Goal: Information Seeking & Learning: Learn about a topic

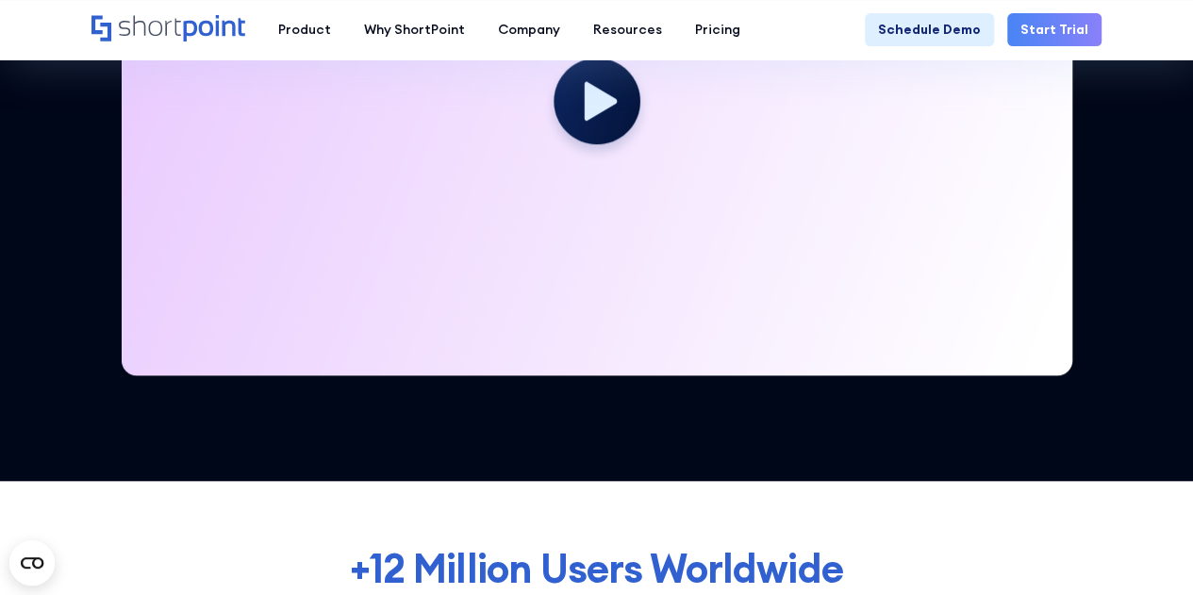
scroll to position [566, 0]
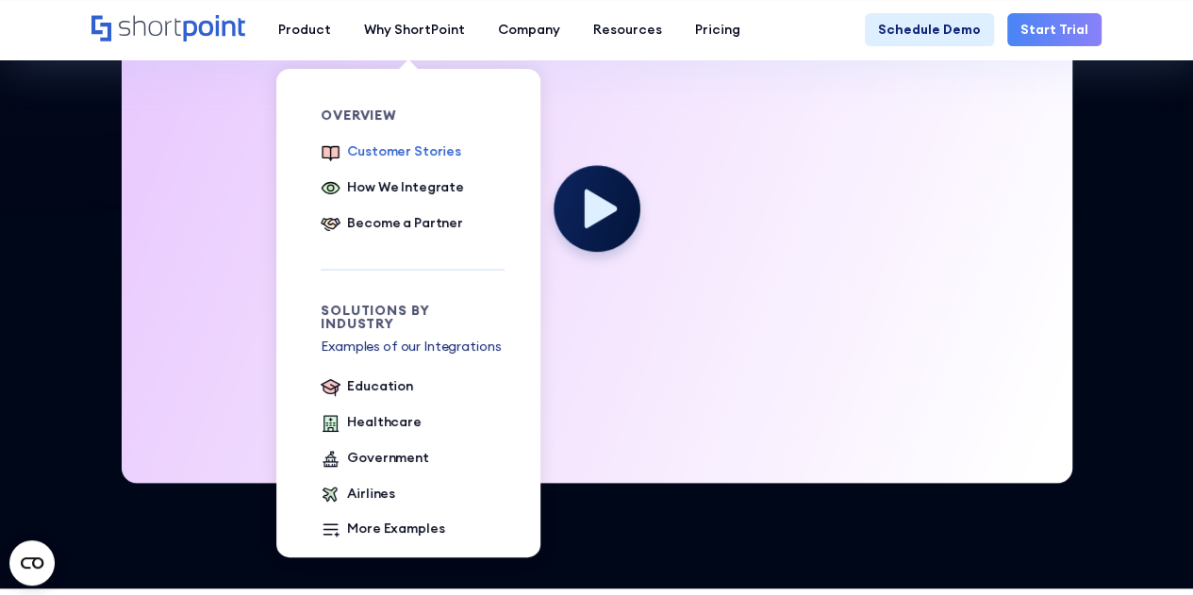
click at [409, 151] on div "Customer Stories" at bounding box center [404, 151] width 114 height 20
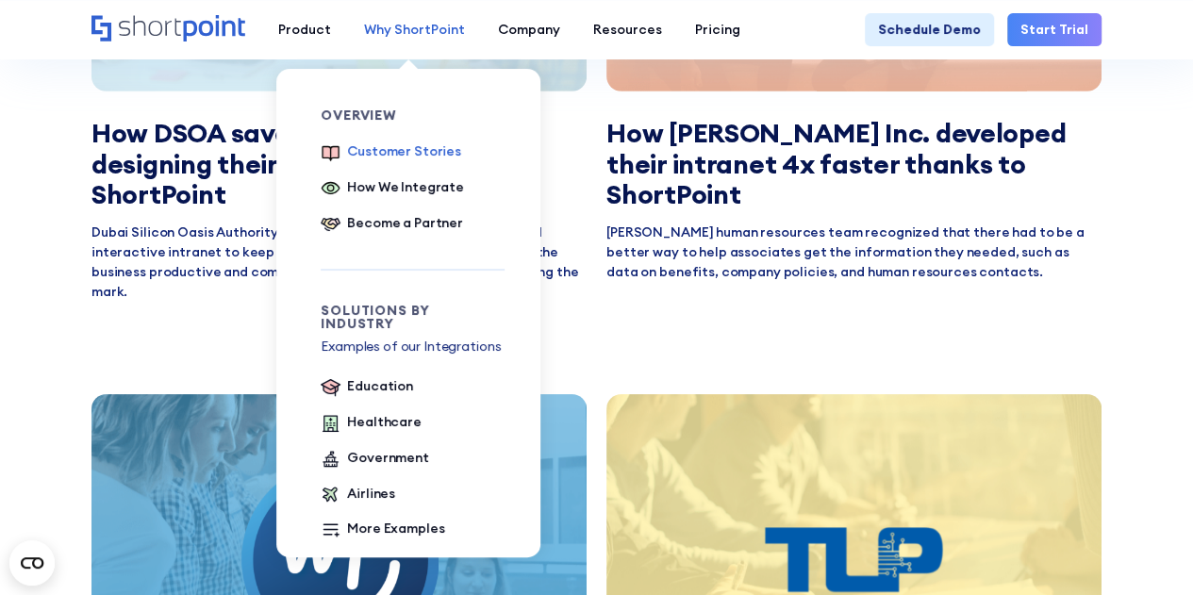
scroll to position [2830, 0]
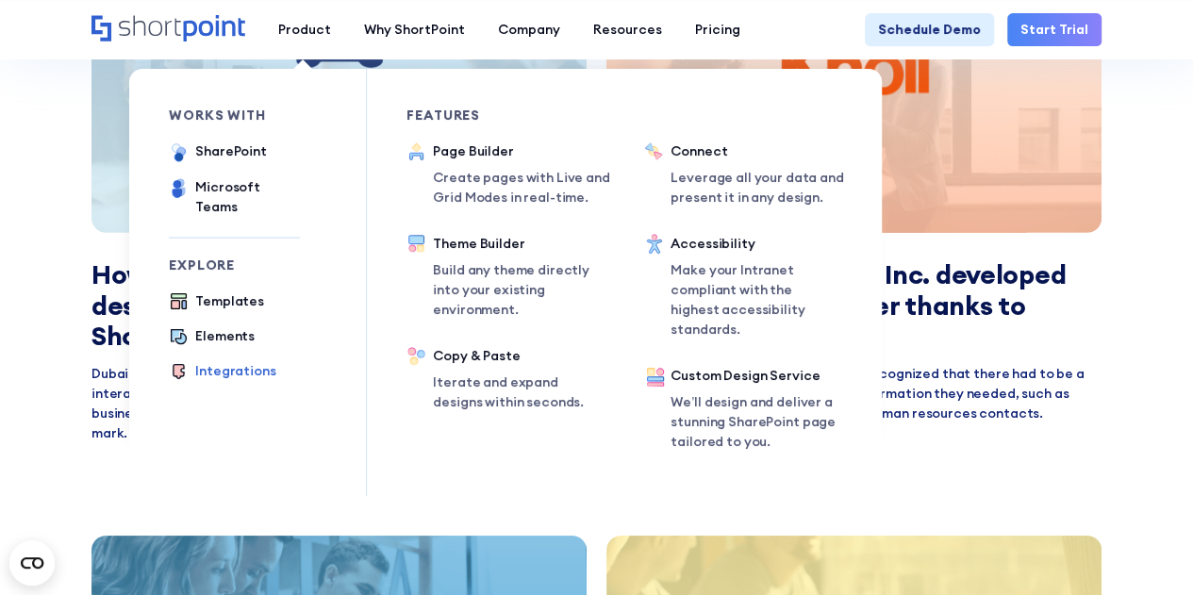
click at [224, 361] on div "Integrations" at bounding box center [235, 371] width 80 height 20
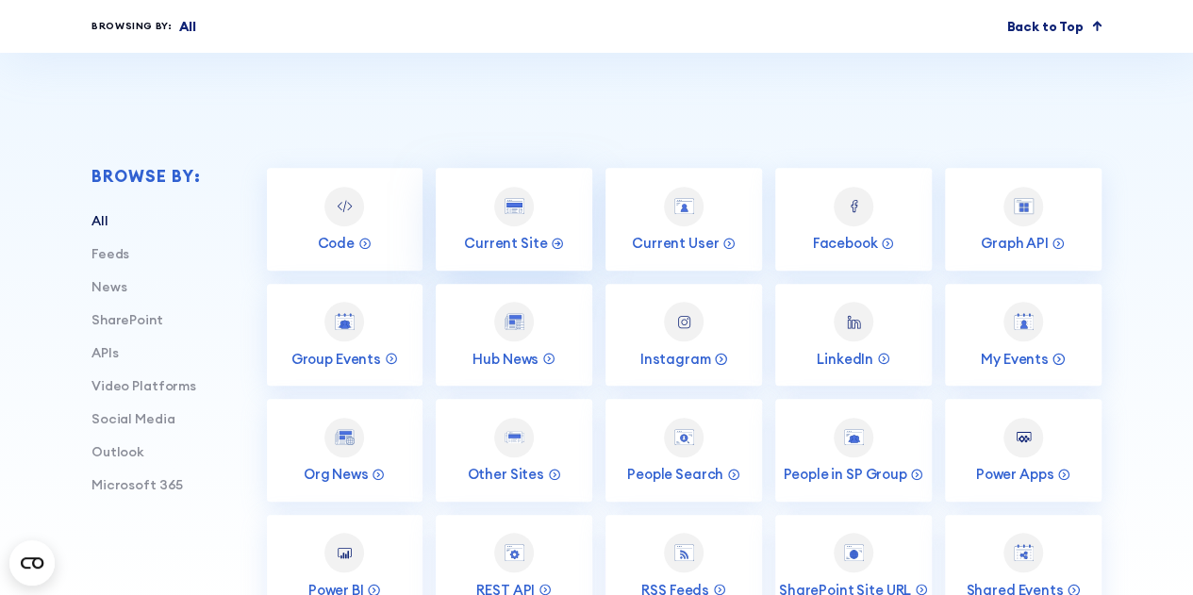
scroll to position [566, 0]
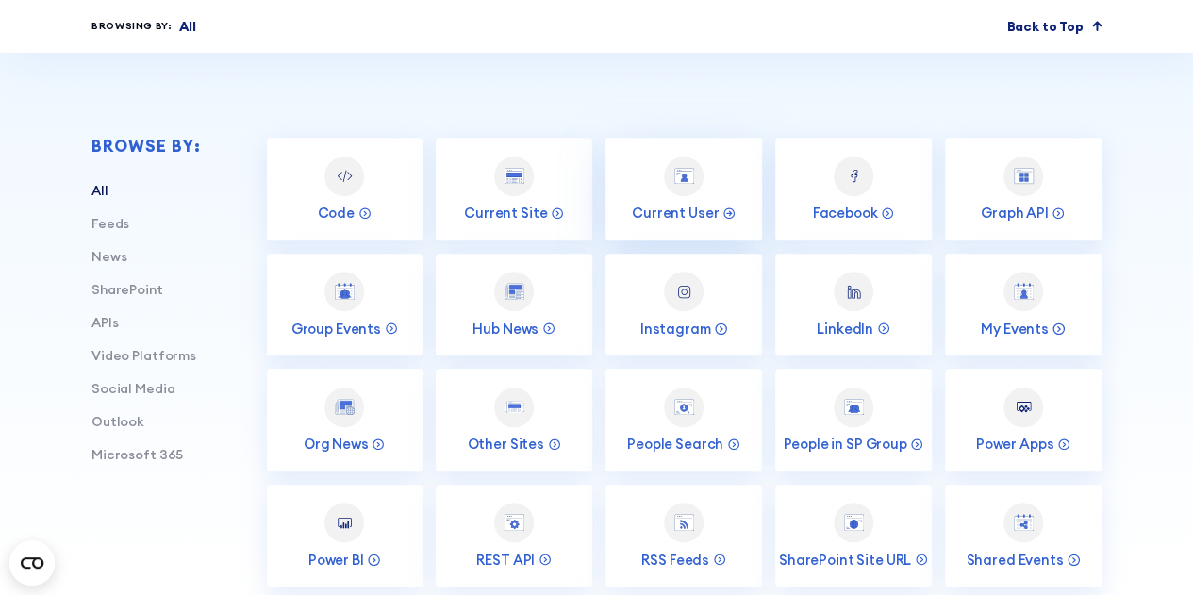
click at [680, 191] on div at bounding box center [684, 177] width 40 height 40
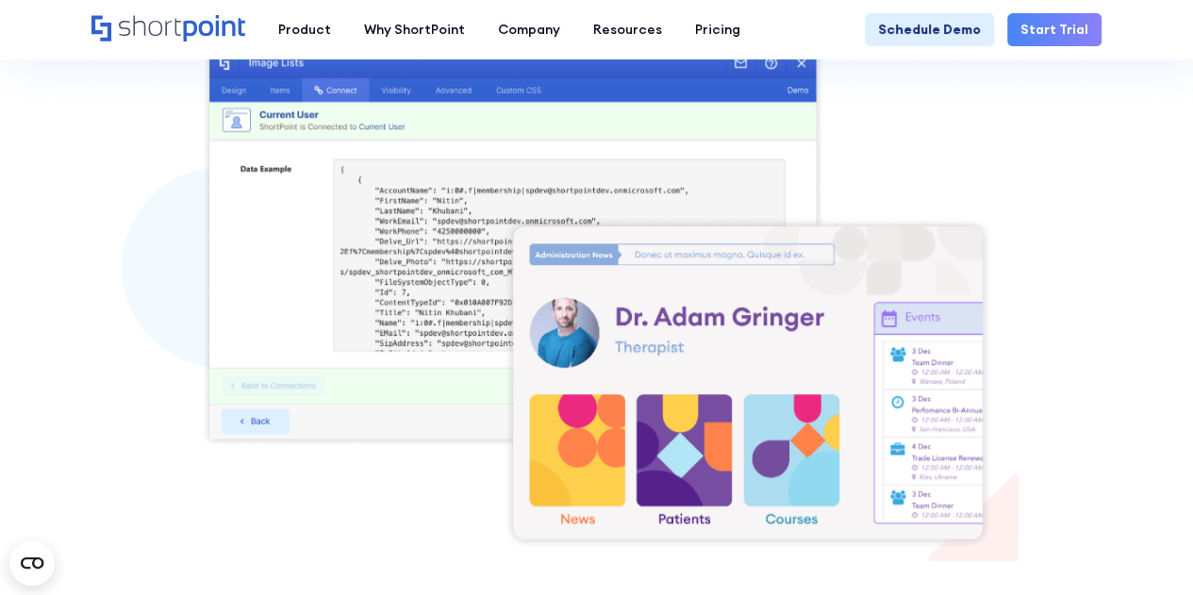
scroll to position [472, 0]
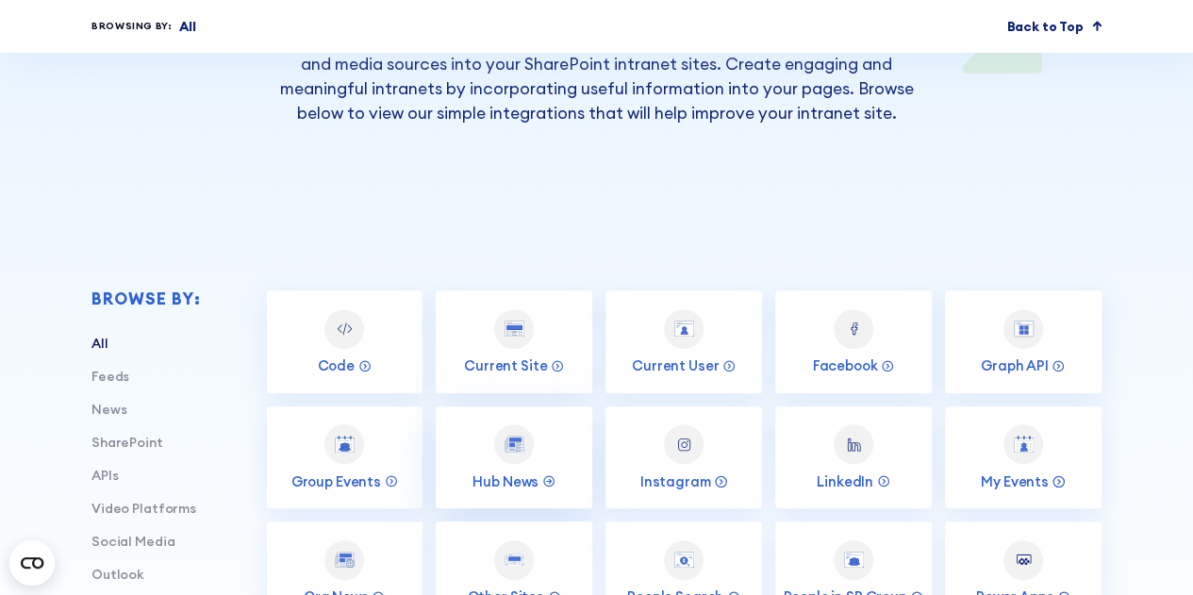
scroll to position [540, 0]
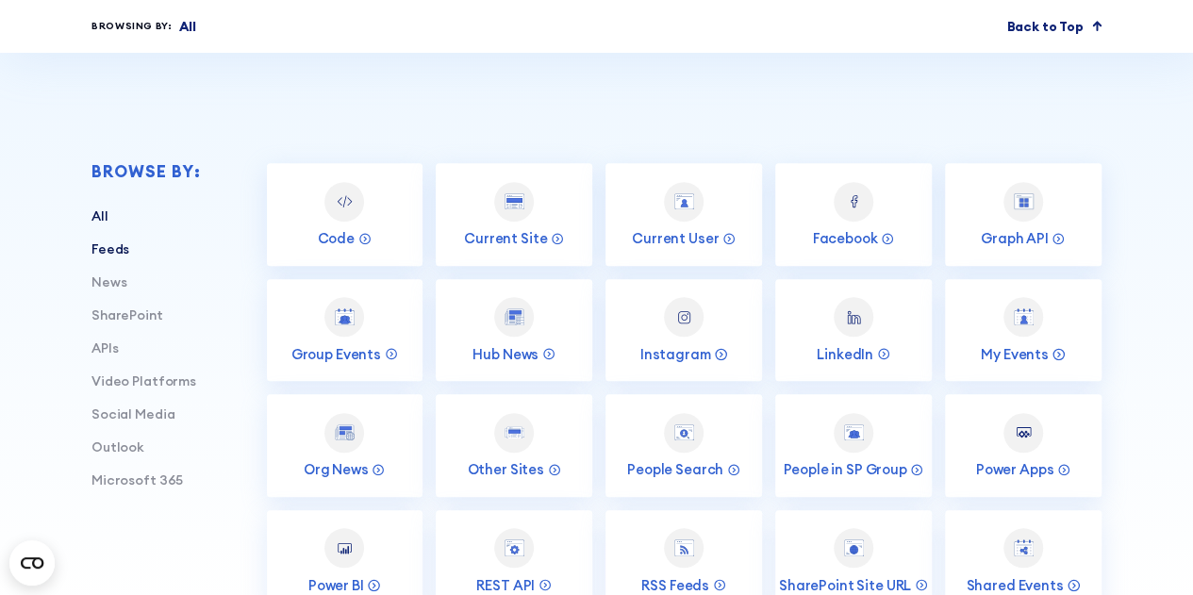
click at [113, 248] on link "Feeds" at bounding box center [110, 249] width 38 height 17
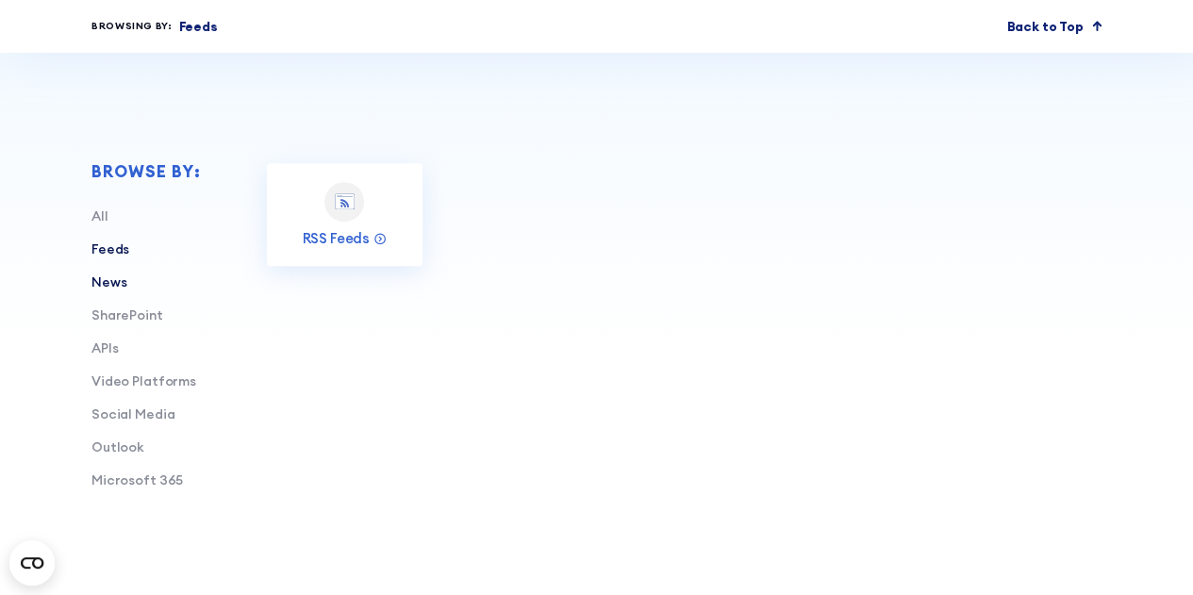
click at [102, 275] on link "News" at bounding box center [108, 282] width 35 height 17
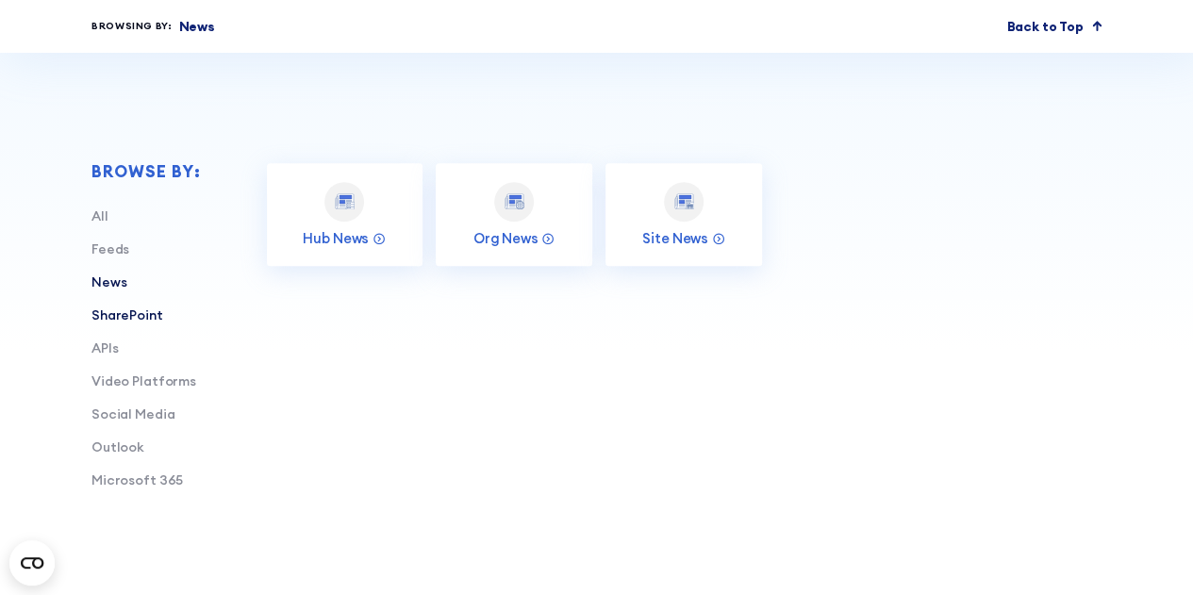
click at [117, 317] on link "SharePoint" at bounding box center [127, 315] width 72 height 17
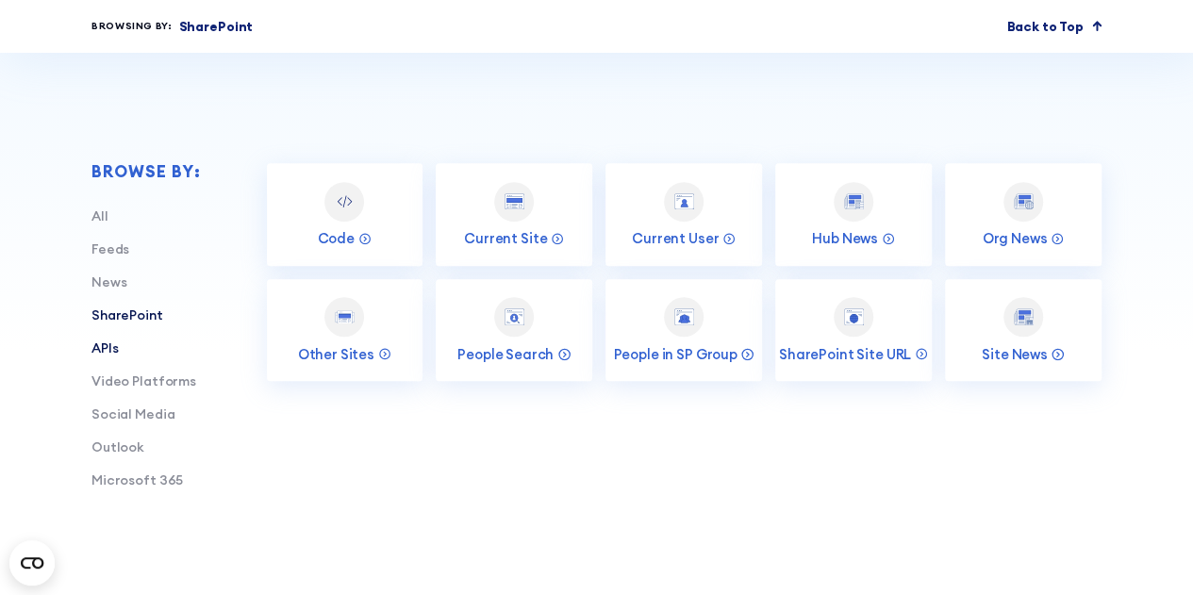
click at [108, 354] on link "APIs" at bounding box center [104, 348] width 26 height 17
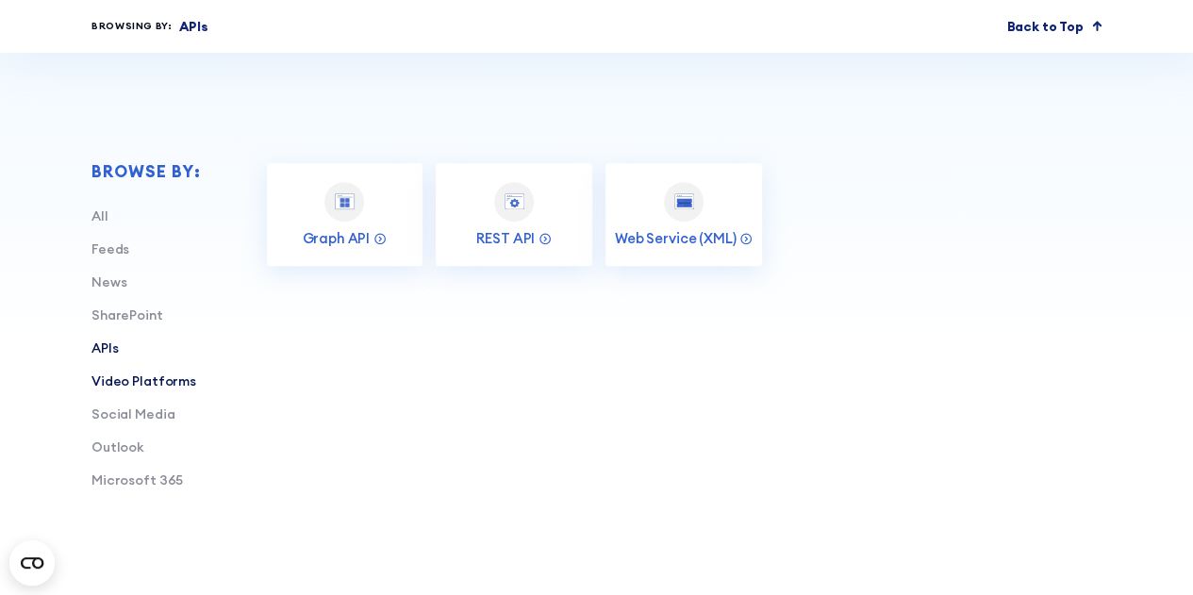
click at [131, 379] on link "Video Platforms" at bounding box center [143, 381] width 105 height 17
click at [125, 412] on link "Social Media" at bounding box center [132, 414] width 83 height 17
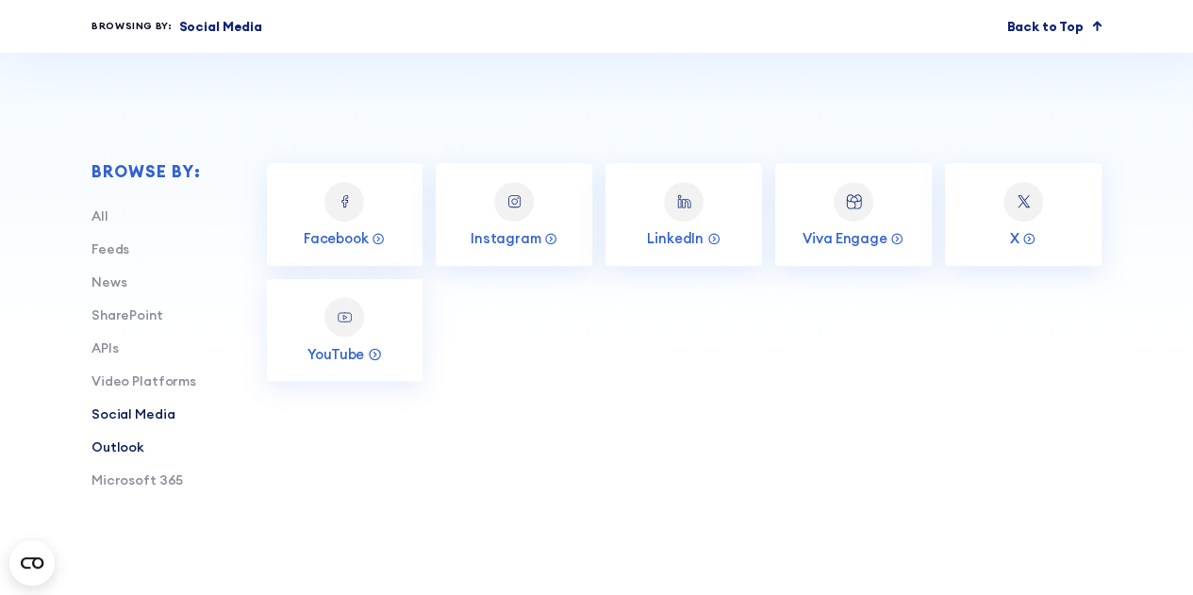
click at [122, 446] on link "Outlook" at bounding box center [117, 447] width 53 height 17
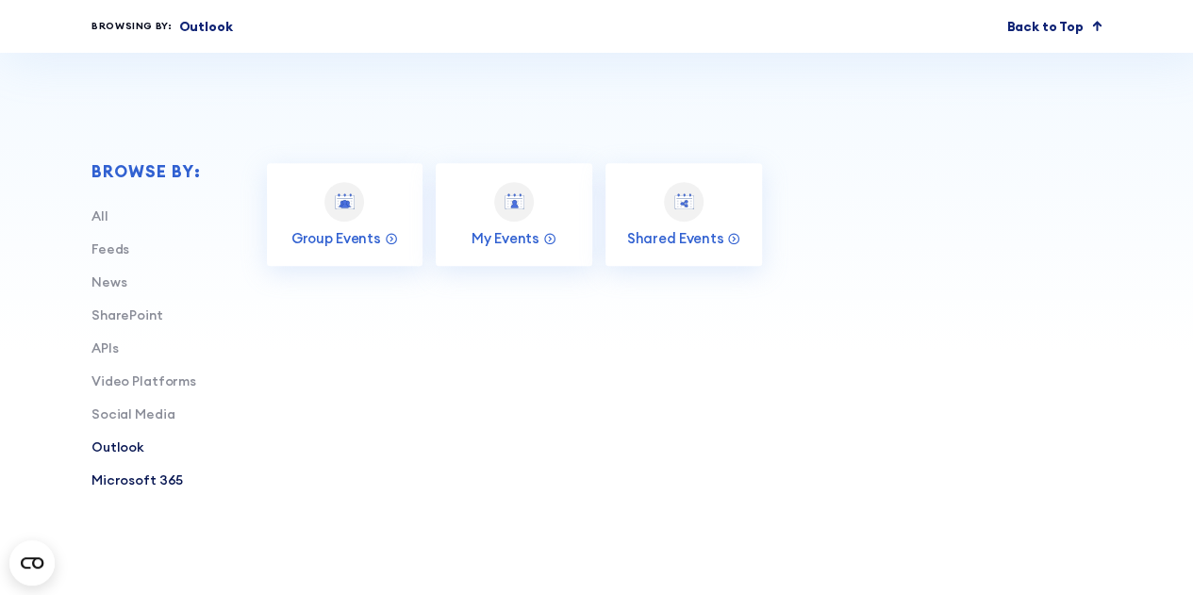
click at [128, 483] on link "Microsoft 365" at bounding box center [136, 480] width 91 height 17
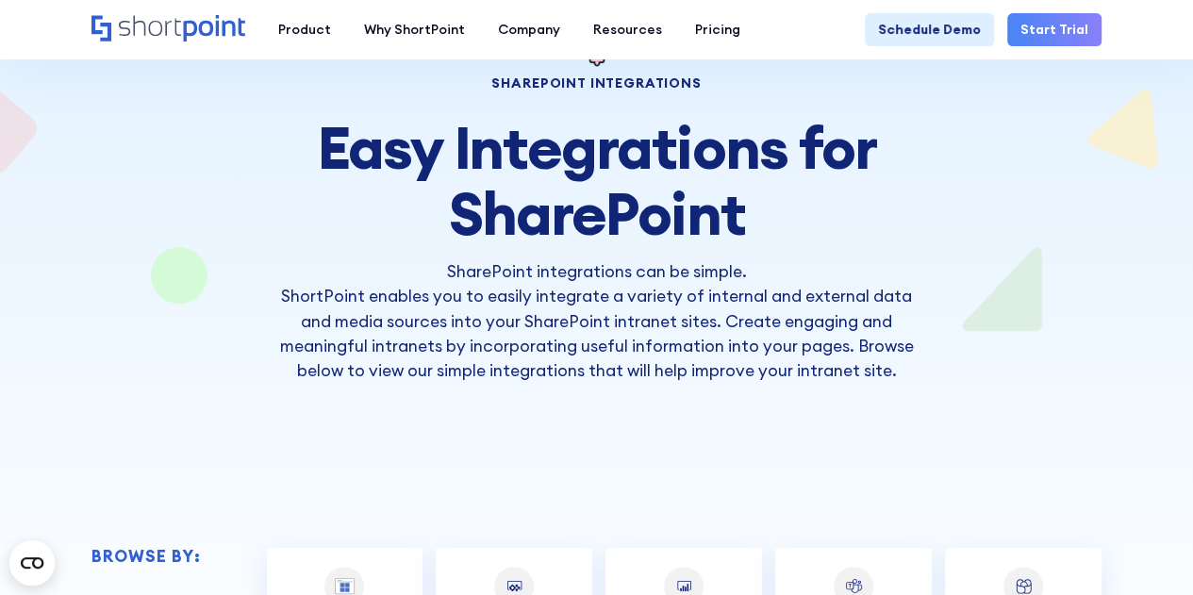
scroll to position [0, 0]
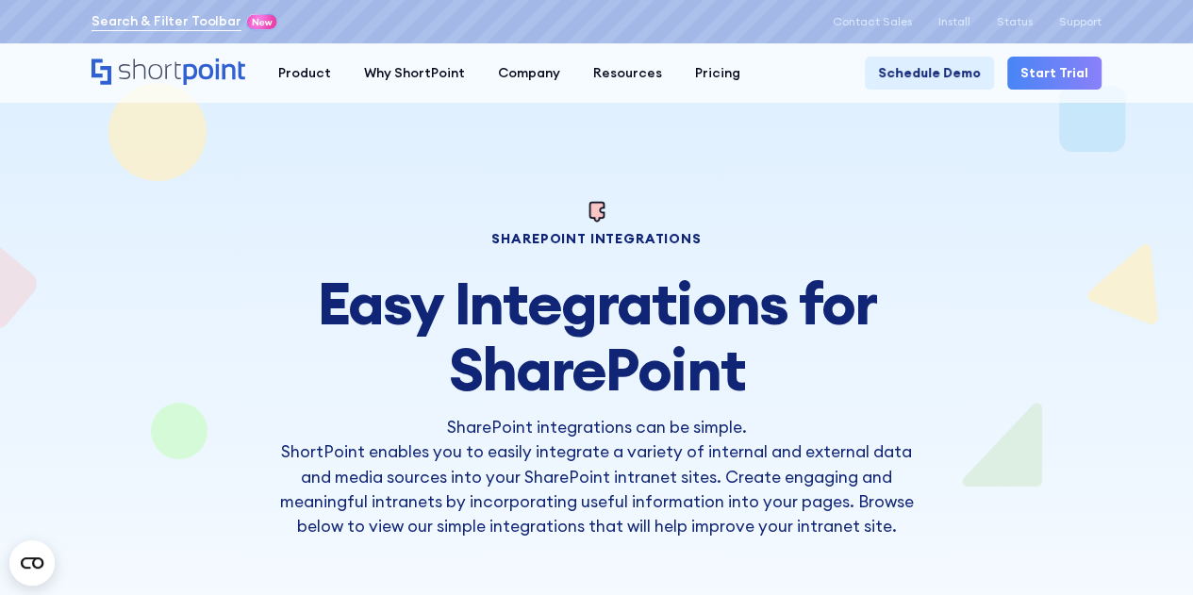
click at [205, 20] on link "Search & Filter Toolbar" at bounding box center [166, 21] width 150 height 20
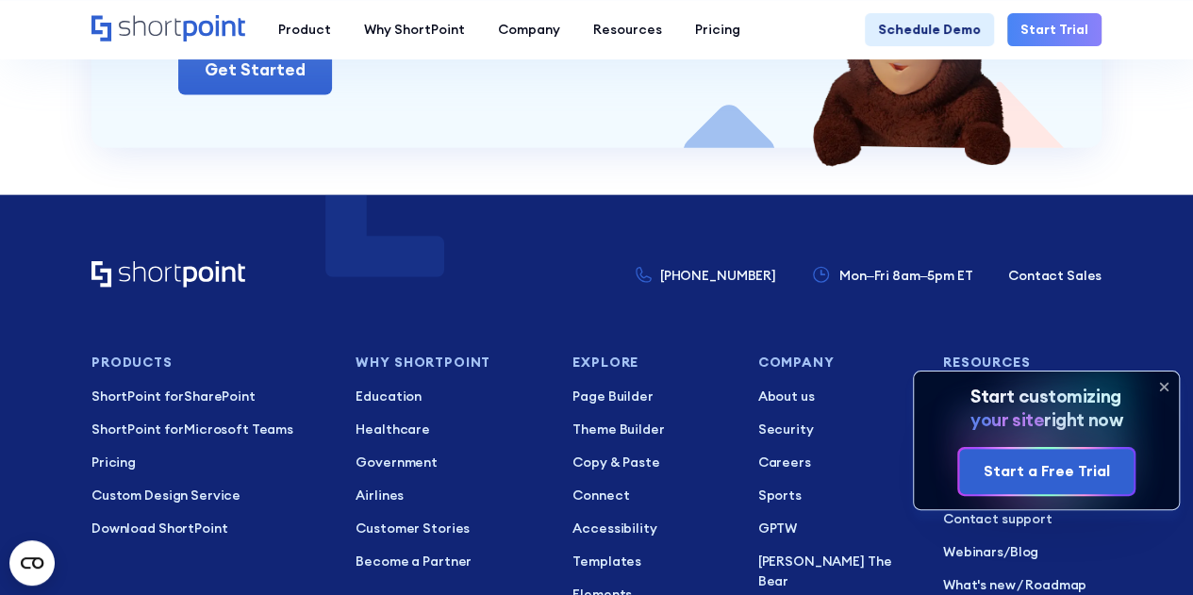
scroll to position [5376, 0]
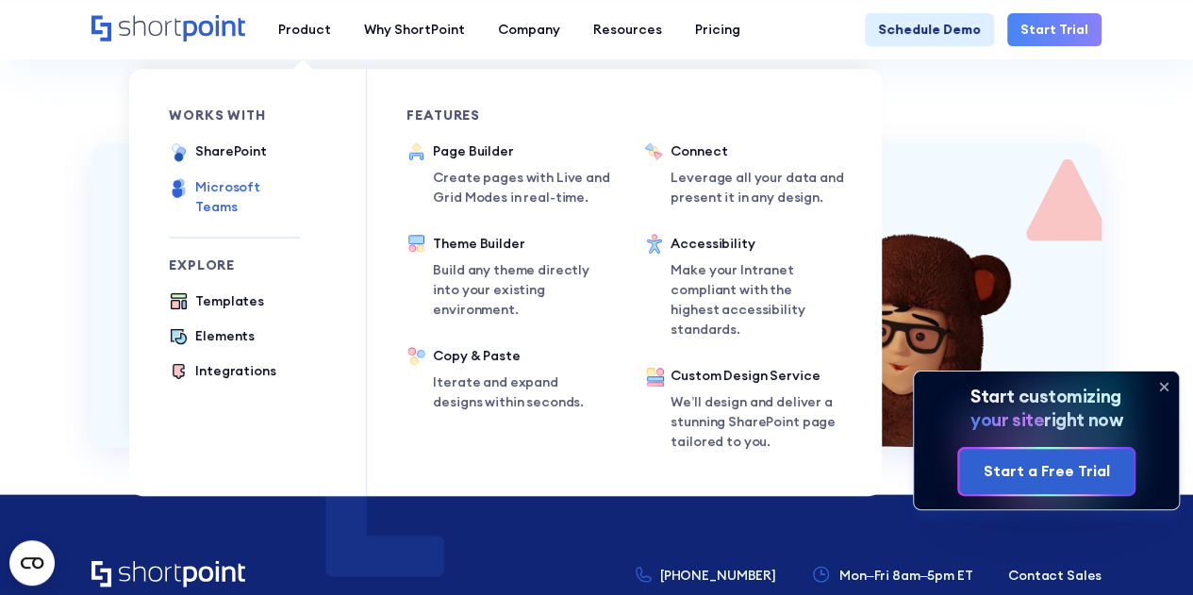
click at [255, 184] on div "Microsoft Teams" at bounding box center [247, 197] width 105 height 40
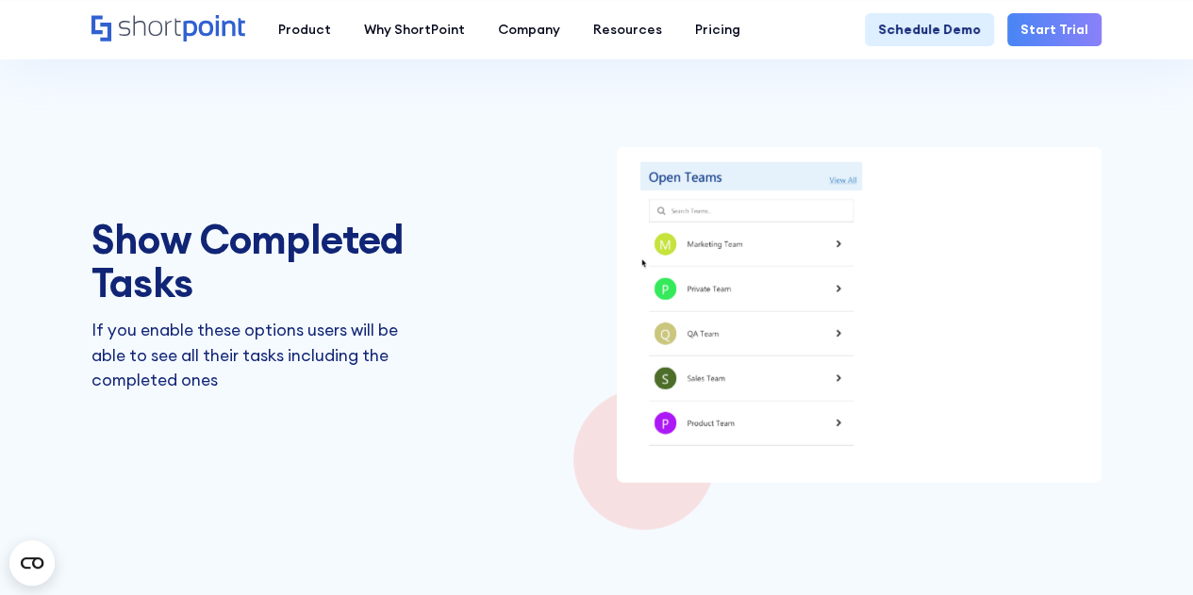
scroll to position [2169, 0]
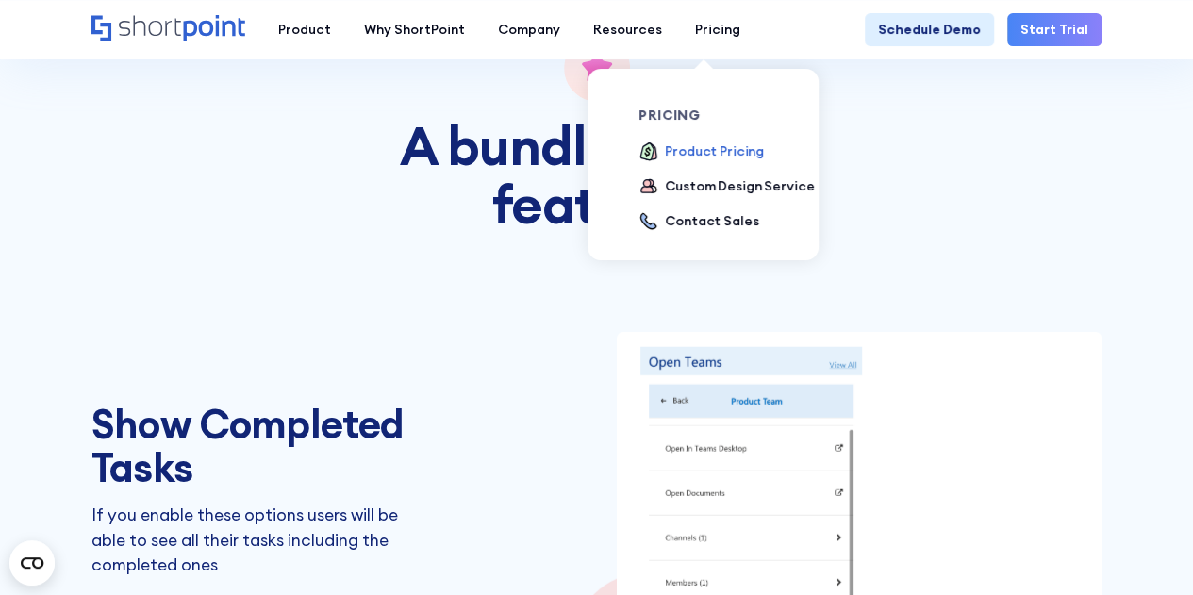
click at [681, 154] on div "Product Pricing" at bounding box center [714, 151] width 99 height 20
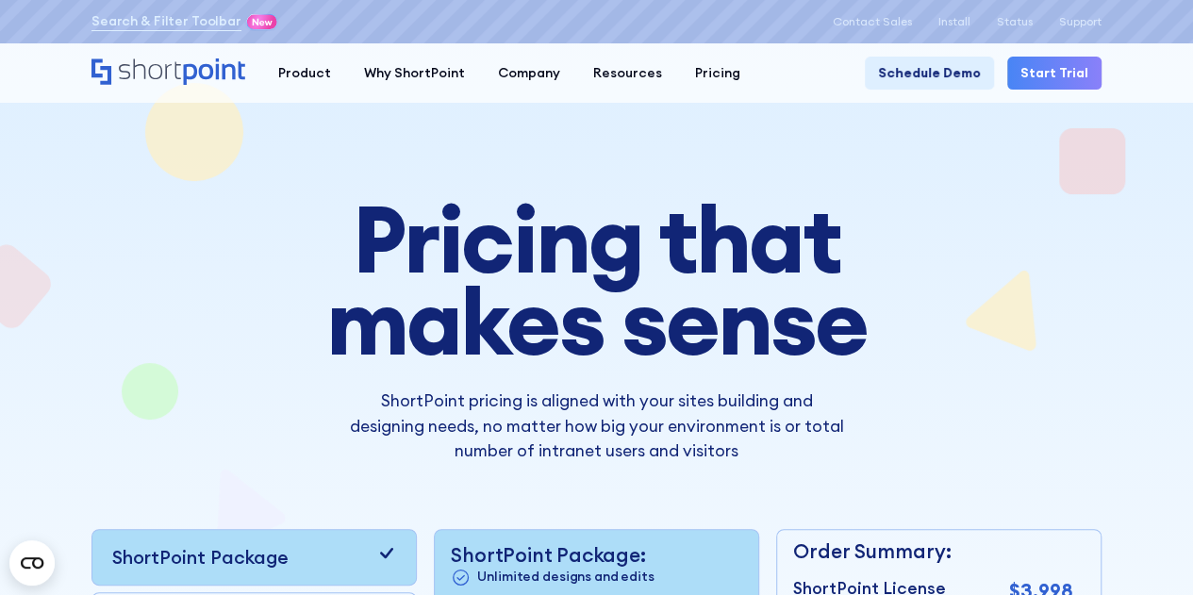
click at [175, 61] on icon "Home" at bounding box center [168, 71] width 154 height 26
